Goal: Task Accomplishment & Management: Complete application form

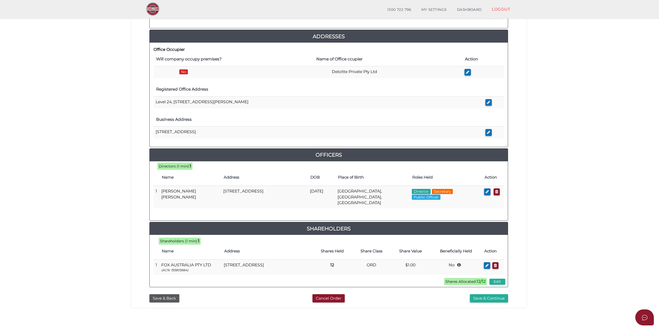
scroll to position [129, 0]
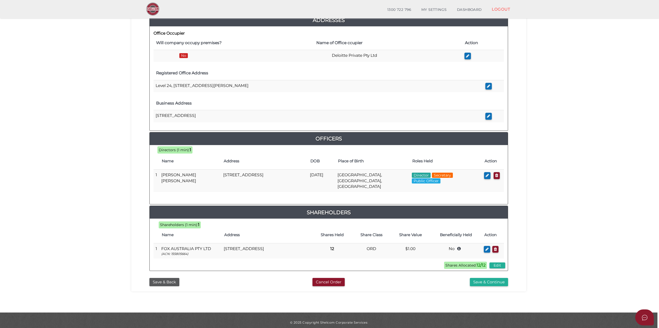
click at [487, 278] on button "Save & Continue" at bounding box center [489, 282] width 38 height 9
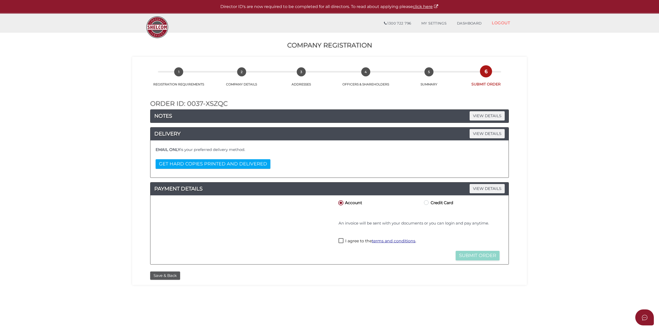
click at [340, 240] on label "I agree to the terms and conditions ." at bounding box center [377, 241] width 78 height 6
checkbox input "true"
click at [470, 258] on button "Submit Order" at bounding box center [478, 256] width 44 height 10
